Goal: Information Seeking & Learning: Learn about a topic

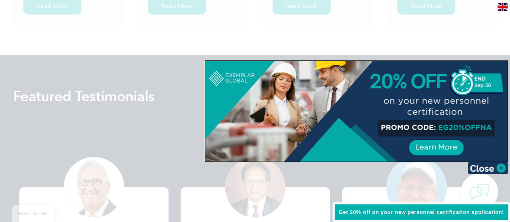
scroll to position [1381, 0]
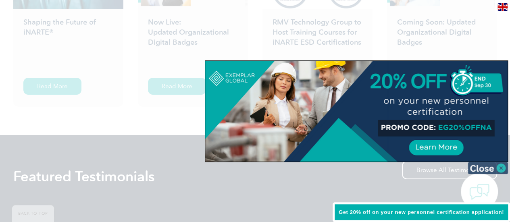
click at [501, 166] on img at bounding box center [488, 168] width 40 height 12
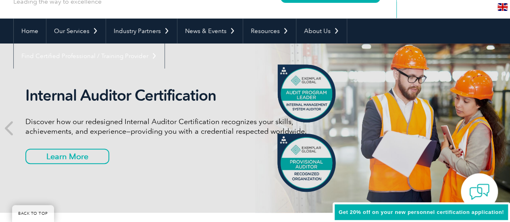
scroll to position [0, 0]
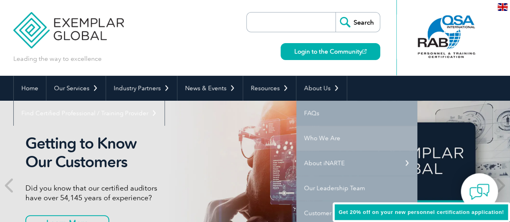
click at [320, 136] on link "Who We Are" at bounding box center [357, 138] width 121 height 25
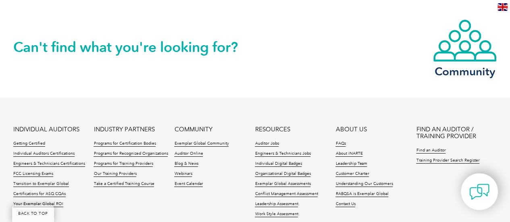
scroll to position [1493, 0]
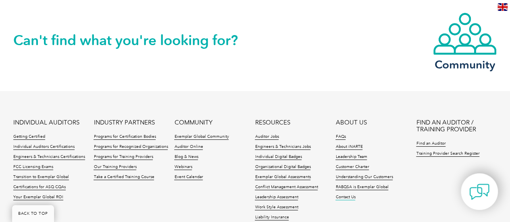
click at [347, 195] on link "Contact Us" at bounding box center [346, 198] width 20 height 6
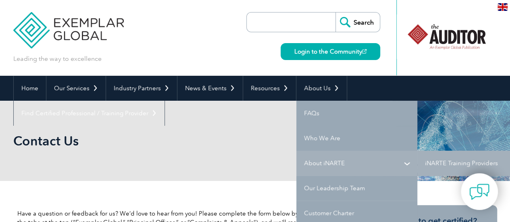
click at [336, 161] on link "About iNARTE" at bounding box center [357, 163] width 121 height 25
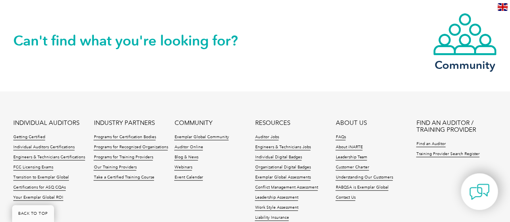
scroll to position [1856, 0]
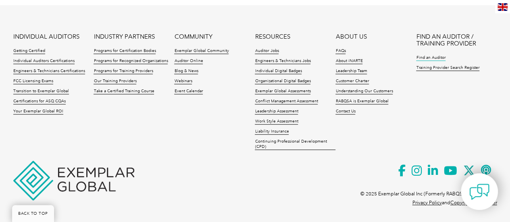
click at [439, 58] on link "Find an Auditor" at bounding box center [430, 58] width 29 height 6
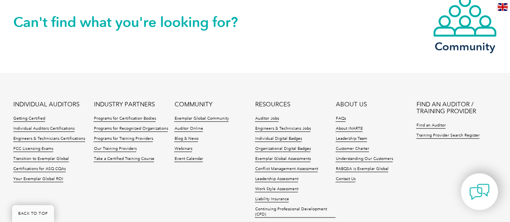
scroll to position [1857, 0]
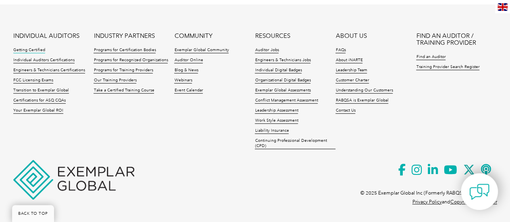
click at [29, 49] on link "Getting Certified" at bounding box center [29, 51] width 32 height 6
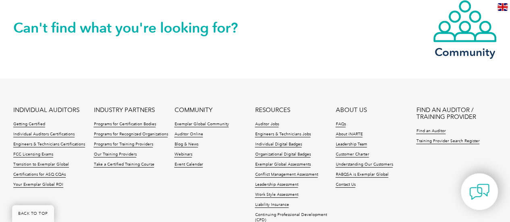
scroll to position [1130, 0]
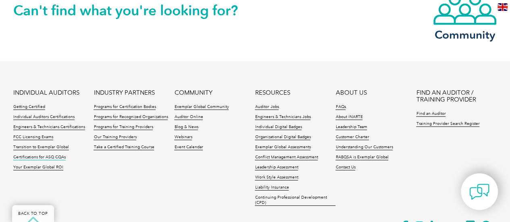
click at [57, 157] on link "Certifications for ASQ CQAs" at bounding box center [39, 158] width 52 height 6
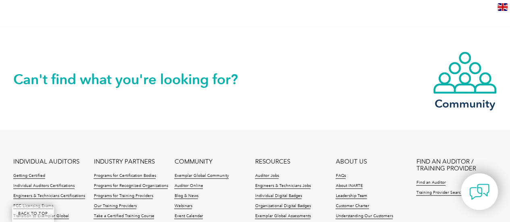
scroll to position [968, 0]
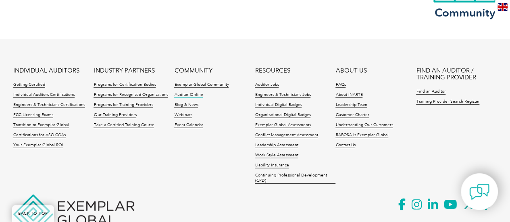
click at [186, 92] on link "Auditor Online" at bounding box center [188, 95] width 29 height 6
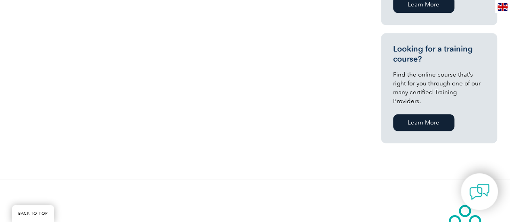
scroll to position [794, 0]
